Goal: Information Seeking & Learning: Learn about a topic

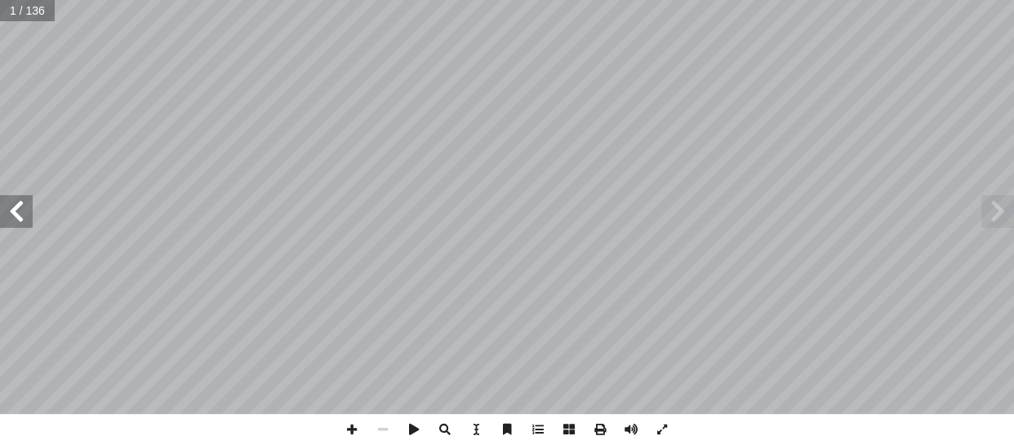
click at [20, 220] on span at bounding box center [16, 211] width 33 height 33
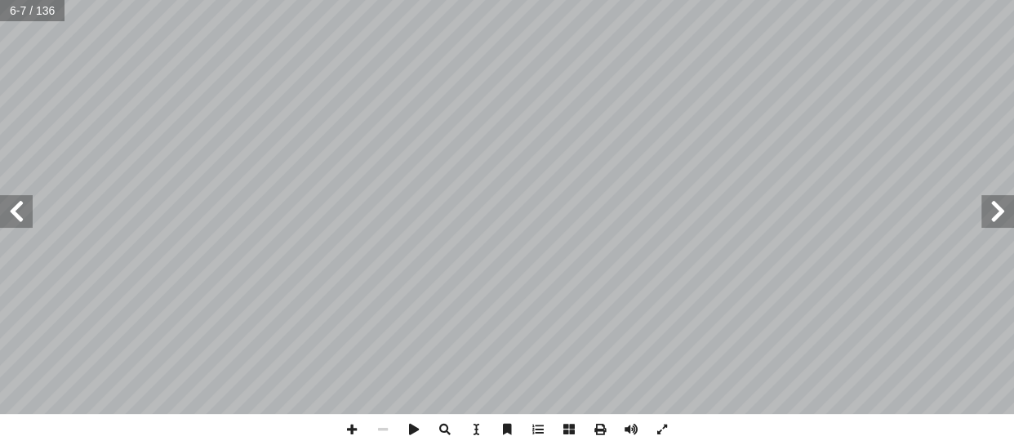
click at [20, 220] on span at bounding box center [16, 211] width 33 height 33
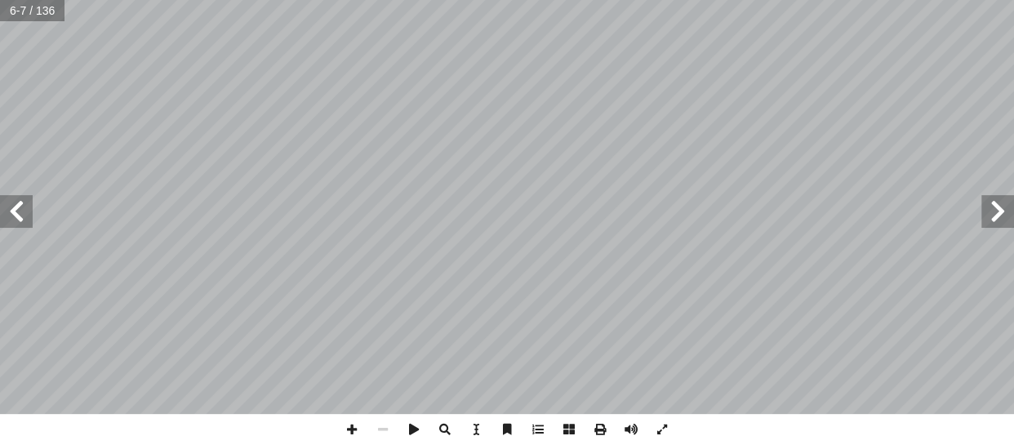
click at [20, 220] on span at bounding box center [16, 211] width 33 height 33
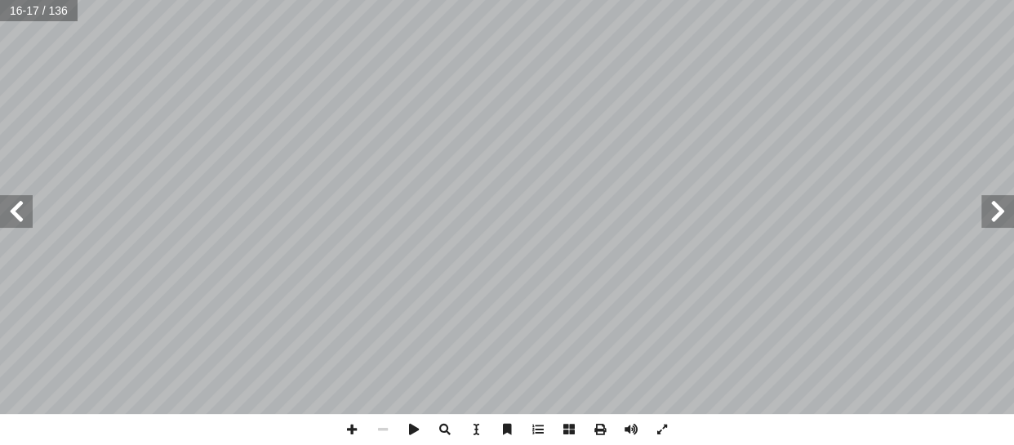
click at [20, 220] on span at bounding box center [16, 211] width 33 height 33
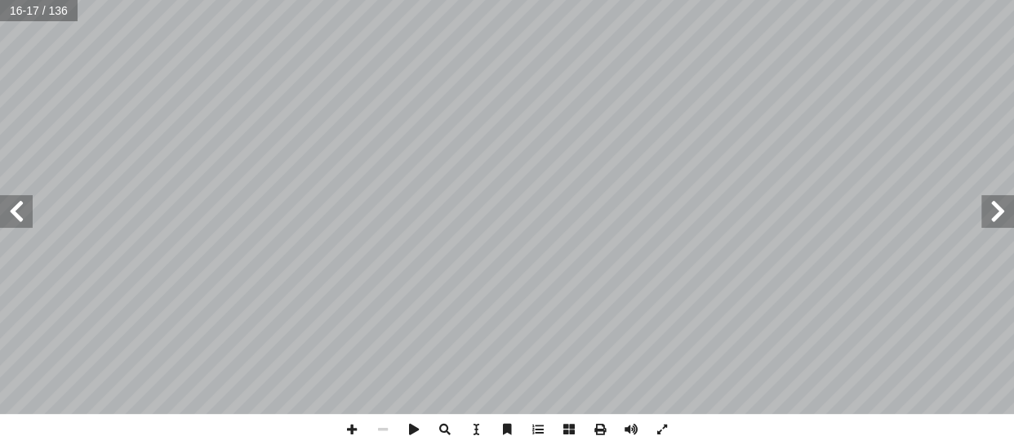
click at [20, 220] on span at bounding box center [16, 211] width 33 height 33
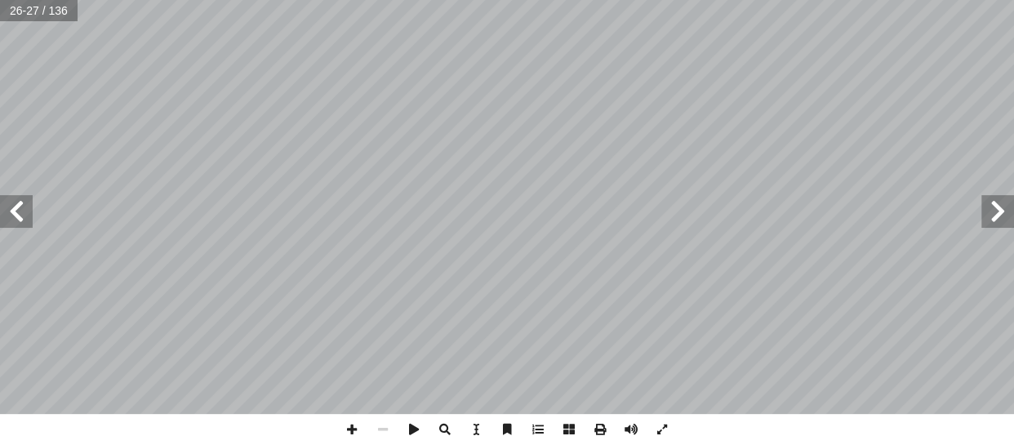
click at [20, 220] on span at bounding box center [16, 211] width 33 height 33
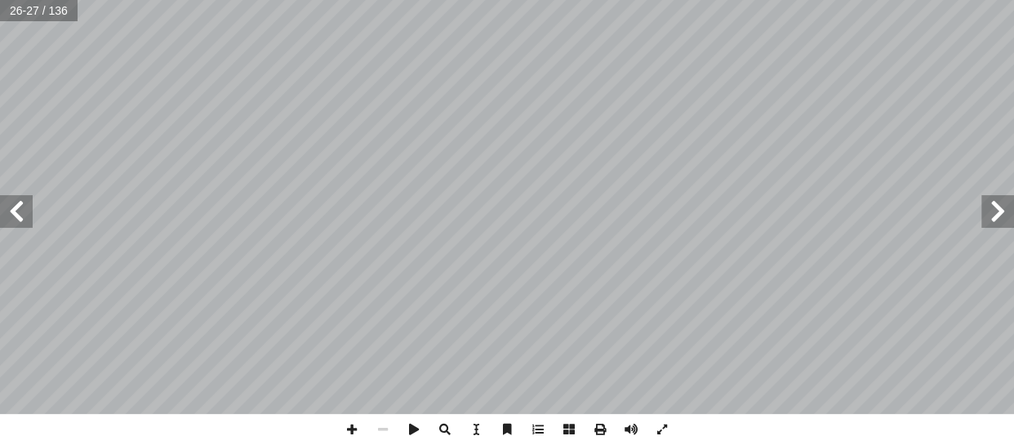
click at [20, 220] on span at bounding box center [16, 211] width 33 height 33
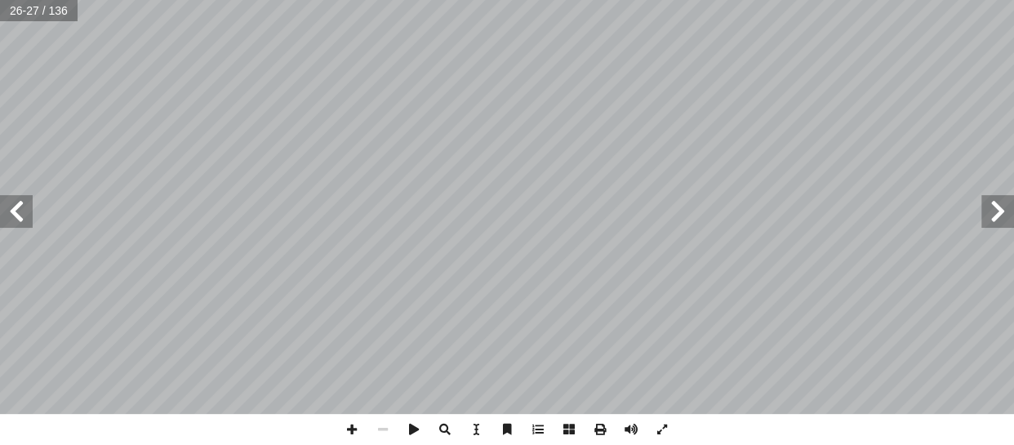
click at [20, 220] on span at bounding box center [16, 211] width 33 height 33
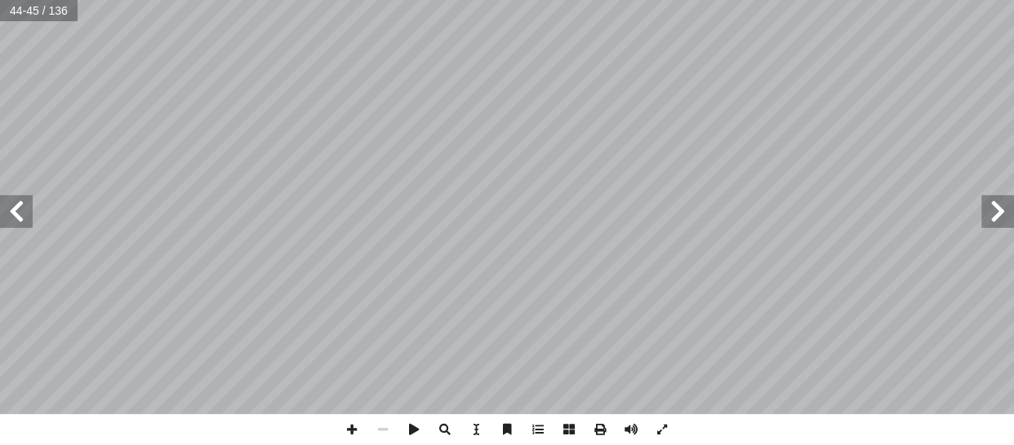
click at [20, 220] on span at bounding box center [16, 211] width 33 height 33
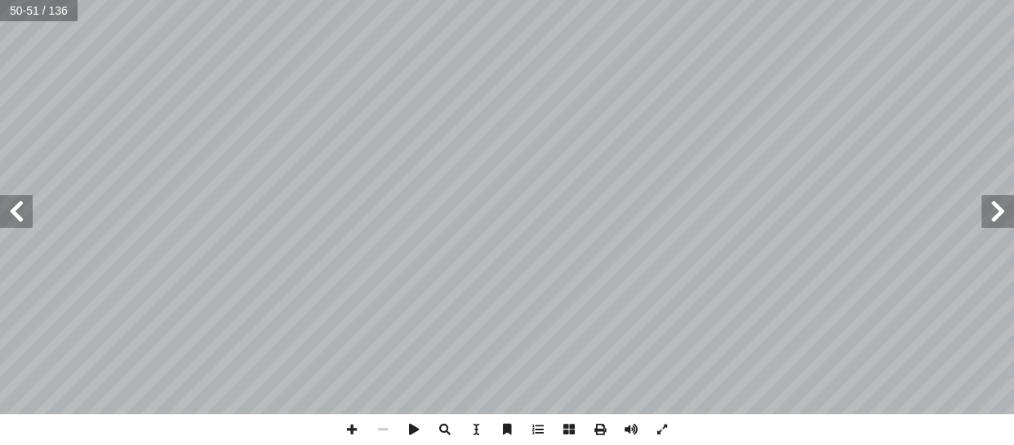
click at [20, 220] on span at bounding box center [16, 211] width 33 height 33
click at [996, 212] on span at bounding box center [998, 211] width 33 height 33
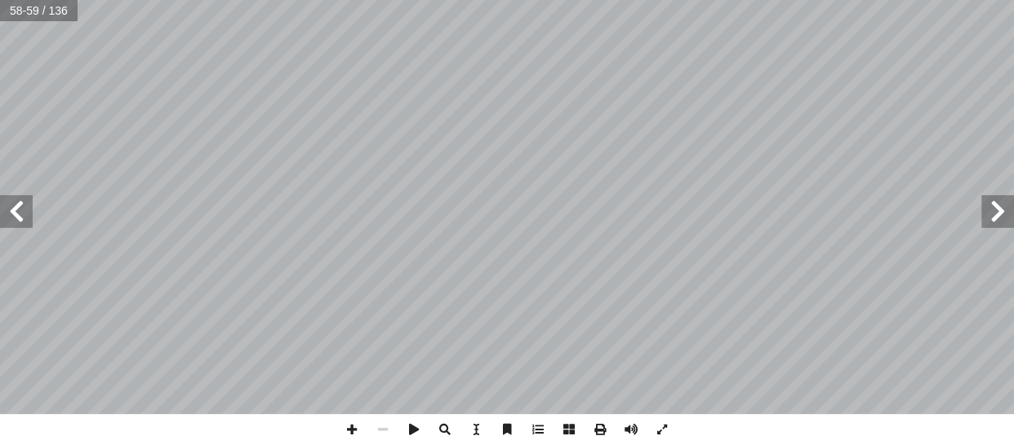
click at [996, 212] on span at bounding box center [998, 211] width 33 height 33
click at [340, 420] on span at bounding box center [351, 429] width 31 height 31
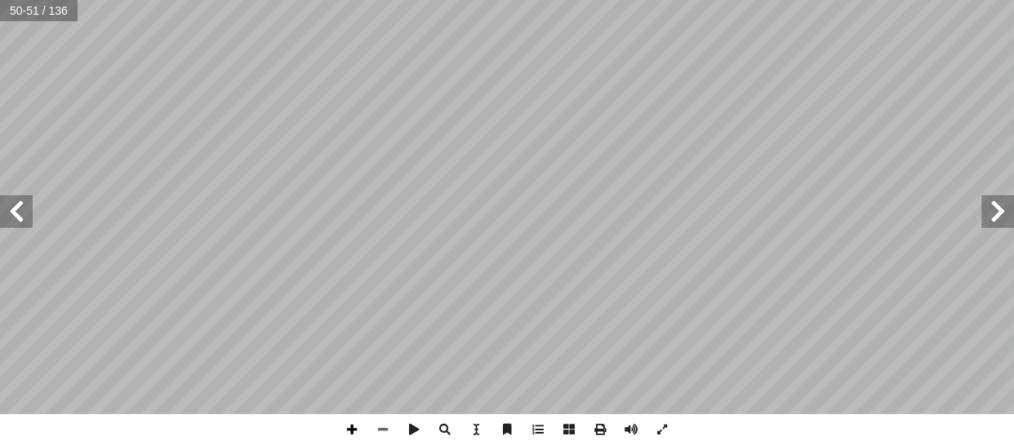
click at [340, 420] on span at bounding box center [351, 429] width 31 height 31
click at [31, 212] on span at bounding box center [16, 211] width 33 height 33
click at [27, 219] on span at bounding box center [16, 211] width 33 height 33
click at [998, 212] on span at bounding box center [998, 211] width 33 height 33
click at [11, 211] on span at bounding box center [16, 211] width 33 height 33
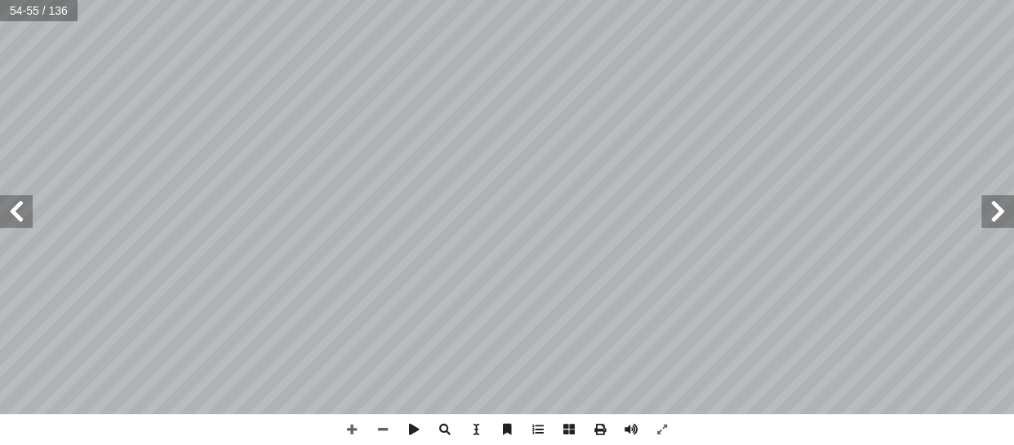
click at [708, 149] on html "الصفحة الرئيسية الصف الأول الصف الثاني الصف الثالث الصف الرابع الصف الخامس الصف…" at bounding box center [507, 74] width 1014 height 149
click at [8, 215] on span at bounding box center [16, 211] width 33 height 33
click at [999, 219] on span at bounding box center [998, 211] width 33 height 33
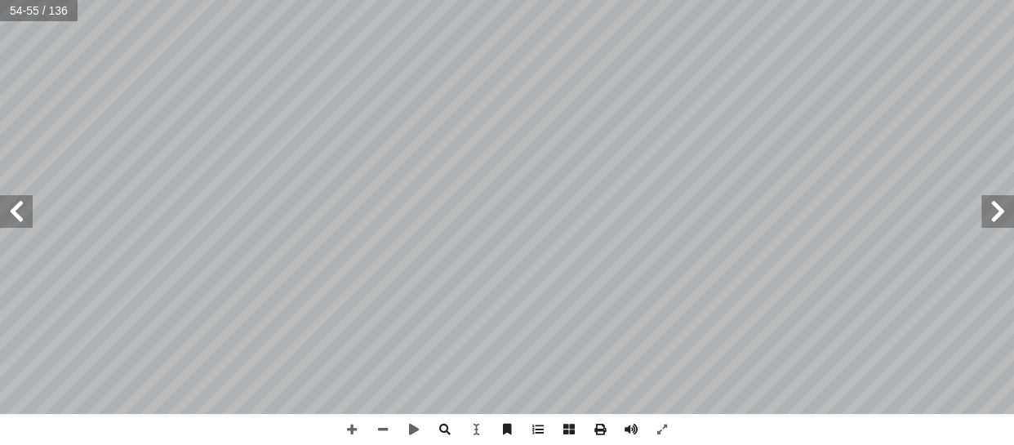
click at [1001, 203] on span at bounding box center [998, 211] width 33 height 33
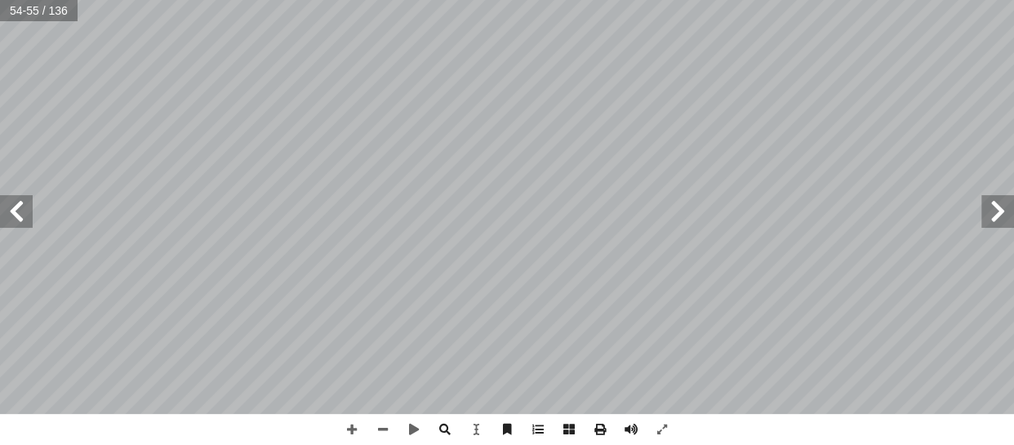
click at [1001, 203] on span at bounding box center [998, 211] width 33 height 33
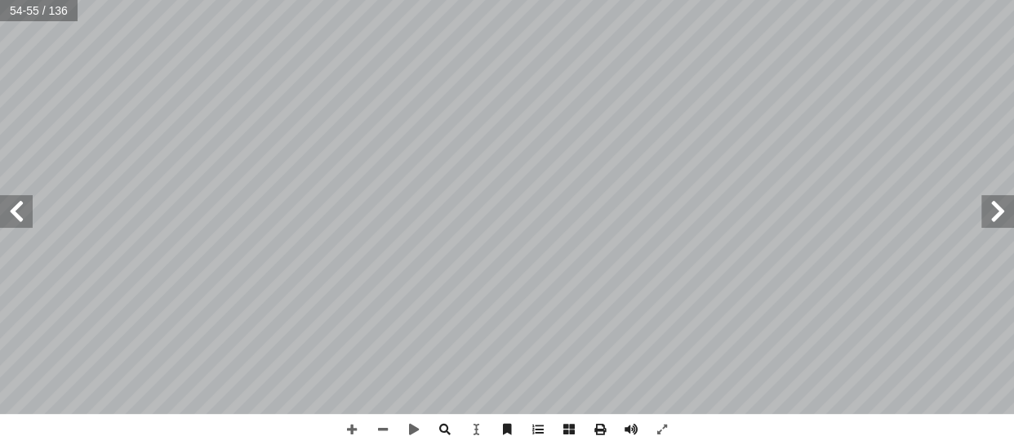
click at [1001, 203] on span at bounding box center [998, 211] width 33 height 33
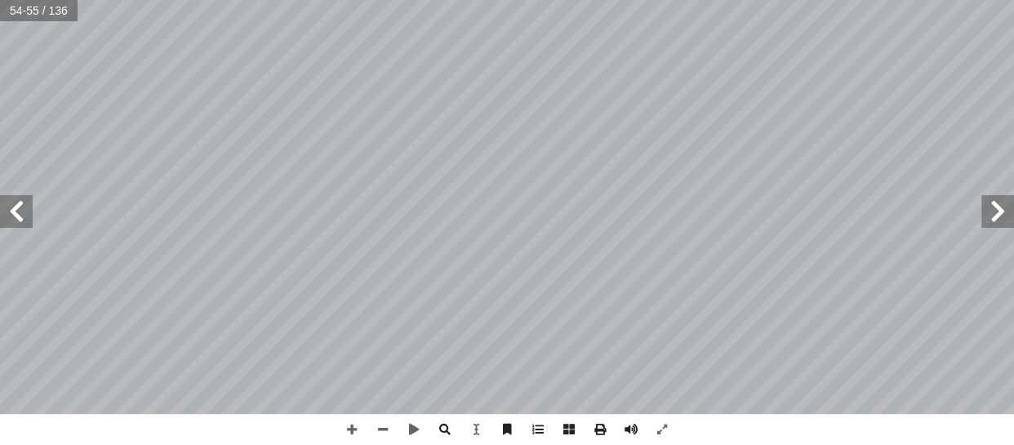
click at [1001, 203] on span at bounding box center [998, 211] width 33 height 33
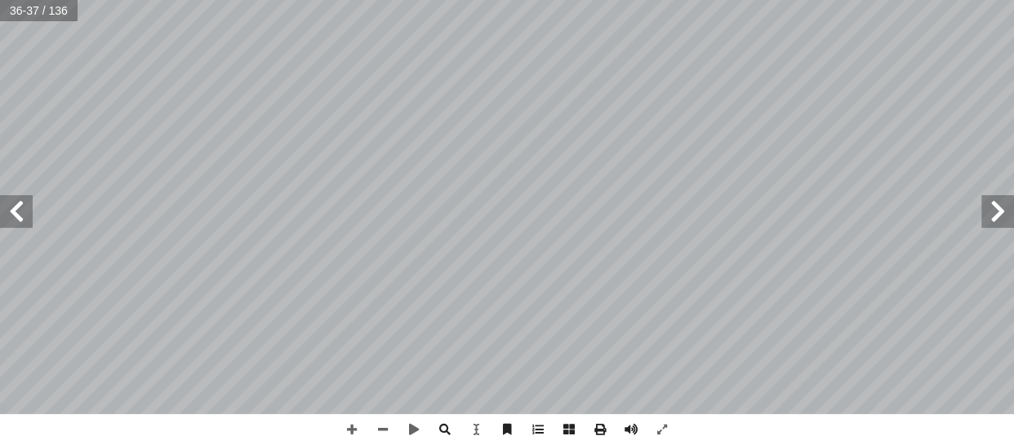
click at [1001, 203] on span at bounding box center [998, 211] width 33 height 33
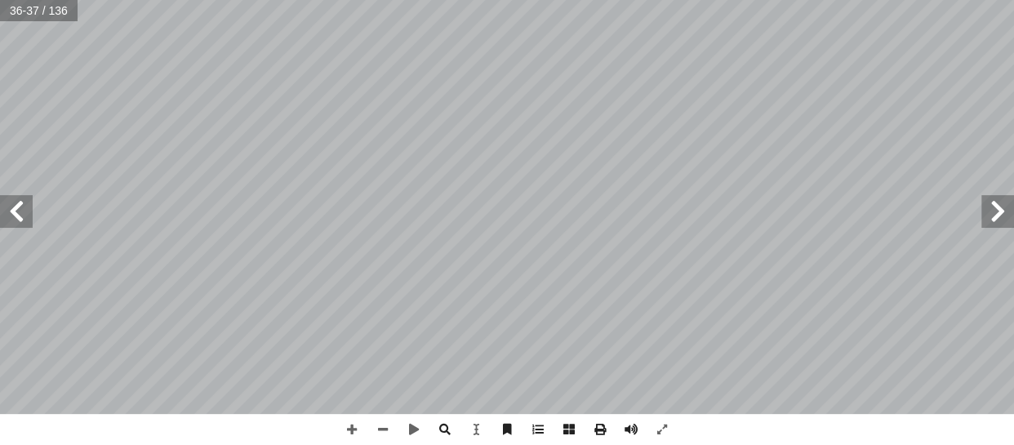
click at [1001, 203] on span at bounding box center [998, 211] width 33 height 33
click at [16, 216] on span at bounding box center [16, 211] width 33 height 33
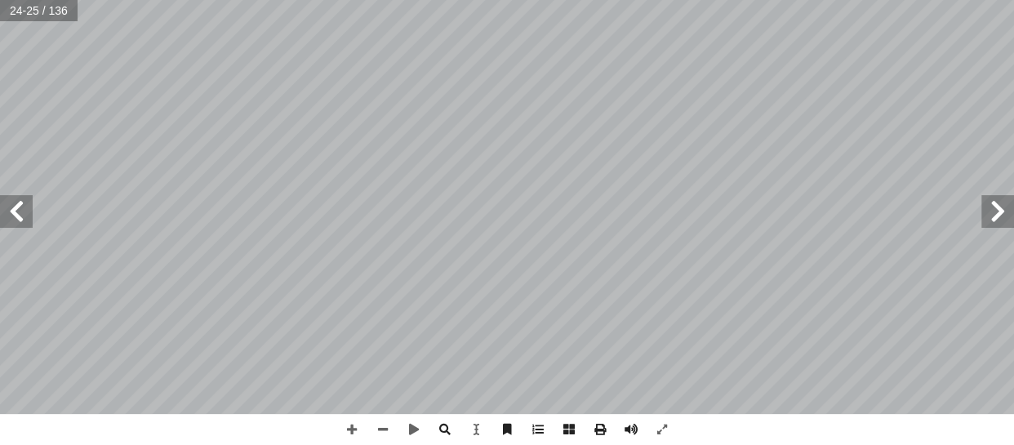
click at [997, 218] on span at bounding box center [998, 211] width 33 height 33
click at [21, 220] on span at bounding box center [16, 211] width 33 height 33
click at [988, 213] on span at bounding box center [998, 211] width 33 height 33
click at [988, 212] on span at bounding box center [998, 211] width 33 height 33
click at [16, 212] on span at bounding box center [16, 211] width 33 height 33
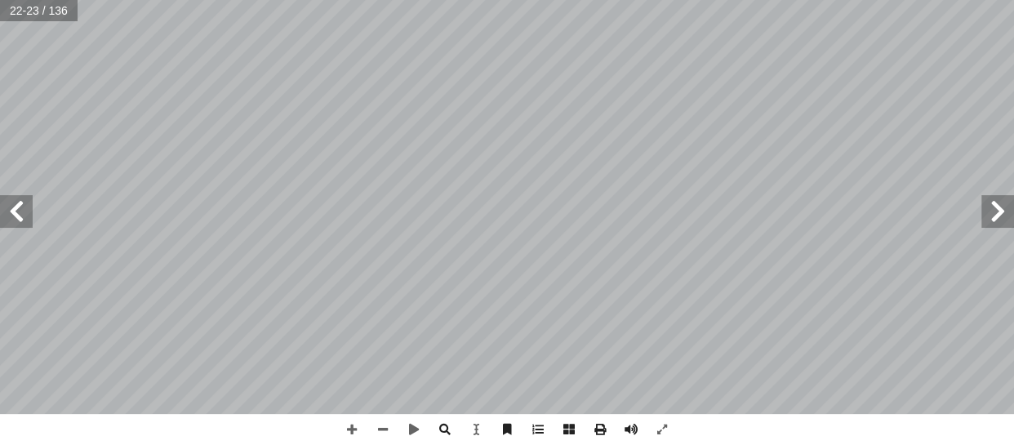
click at [16, 212] on span at bounding box center [16, 211] width 33 height 33
click at [1012, 216] on span at bounding box center [998, 211] width 33 height 33
click at [17, 212] on span at bounding box center [16, 211] width 33 height 33
click at [19, 210] on span at bounding box center [16, 211] width 33 height 33
